Goal: Navigation & Orientation: Find specific page/section

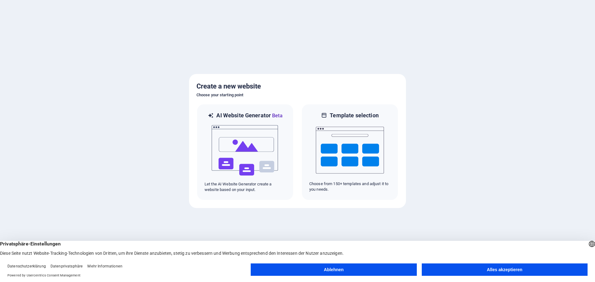
click at [587, 244] on div "Deutsch English" at bounding box center [591, 245] width 9 height 10
click at [537, 260] on li "English" at bounding box center [557, 265] width 69 height 15
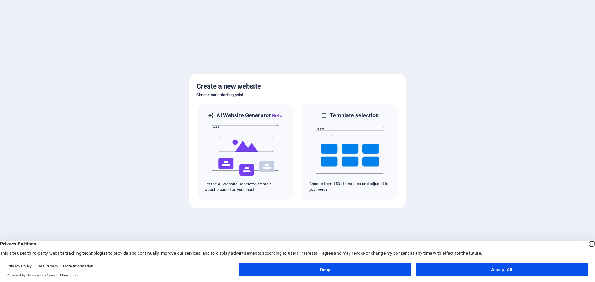
click at [508, 273] on button "Accept All" at bounding box center [502, 270] width 172 height 12
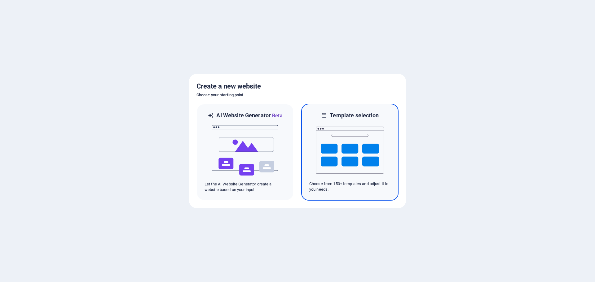
click at [340, 153] on img at bounding box center [350, 150] width 68 height 62
